Goal: Navigation & Orientation: Understand site structure

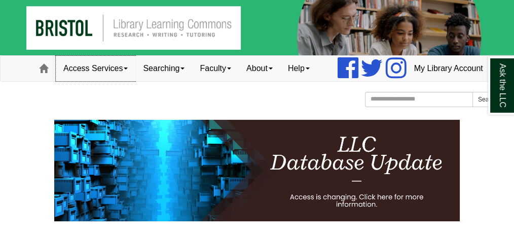
click at [72, 81] on link "Access Services" at bounding box center [96, 68] width 80 height 25
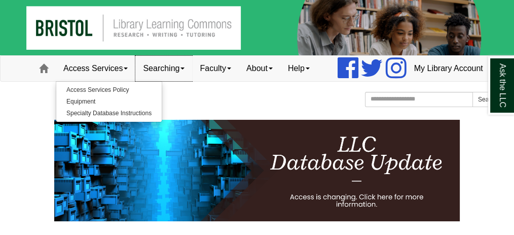
click at [141, 81] on link "Searching" at bounding box center [163, 68] width 57 height 25
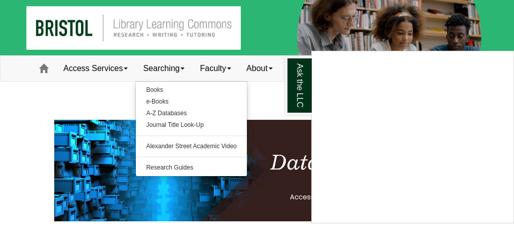
click at [0, 99] on div "Ask the LLC" at bounding box center [257, 117] width 514 height 235
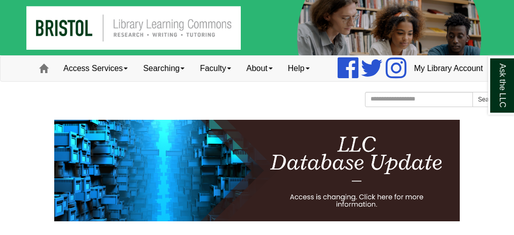
scroll to position [39, 110]
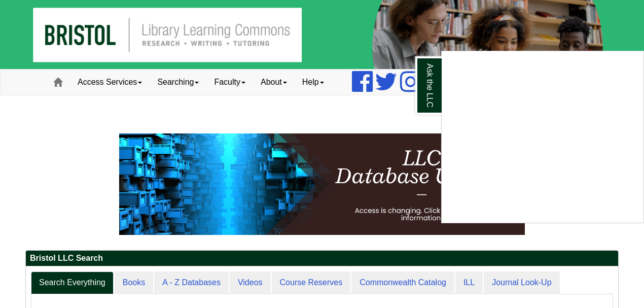
scroll to position [142, 137]
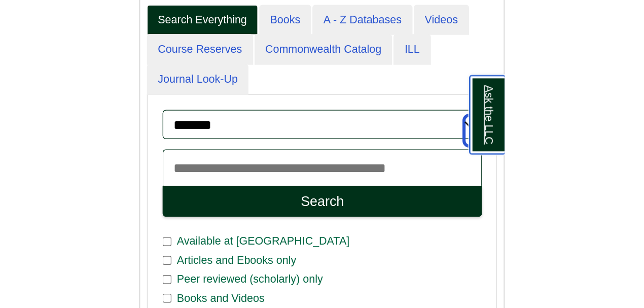
scroll to position [5, 5]
